Goal: Communication & Community: Participate in discussion

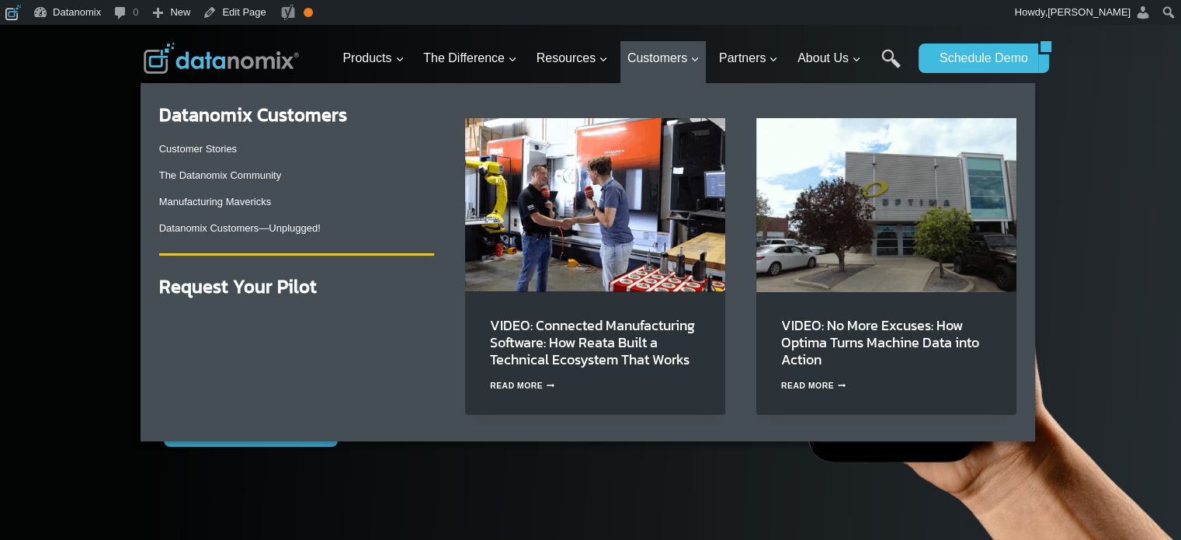
drag, startPoint x: 208, startPoint y: 173, endPoint x: 312, endPoint y: 185, distance: 104.7
click at [208, 173] on link "The Datanomix Community" at bounding box center [220, 175] width 123 height 12
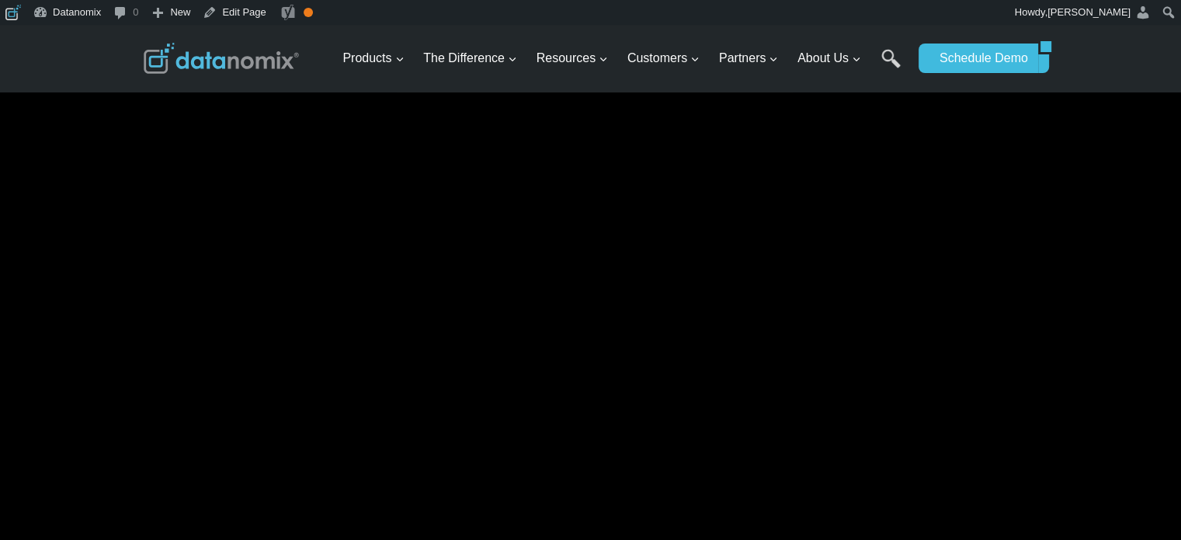
scroll to position [517, 0]
